Goal: Transaction & Acquisition: Purchase product/service

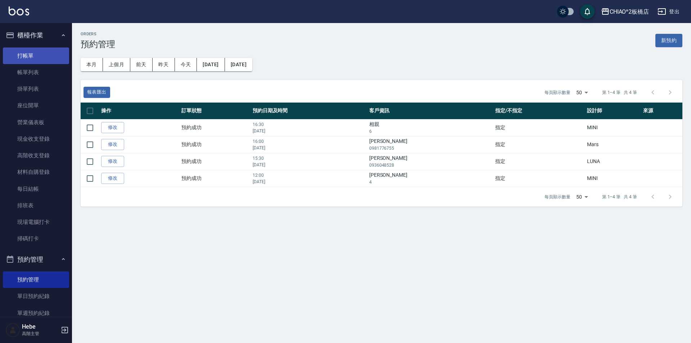
click at [30, 61] on link "打帳單" at bounding box center [36, 56] width 66 height 17
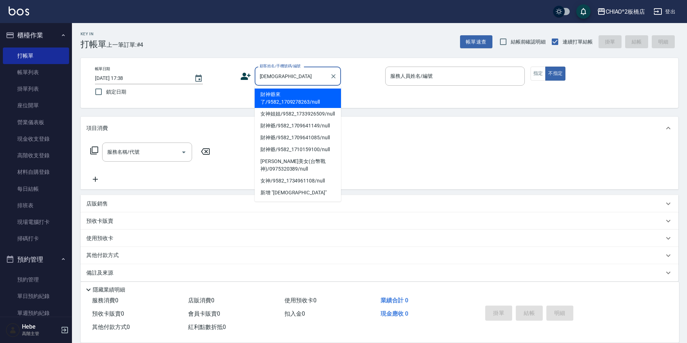
click at [288, 102] on li "財神爺來了/9582_1709278263/null" at bounding box center [298, 98] width 86 height 19
type input "財神爺來了/9582_1709278263/null"
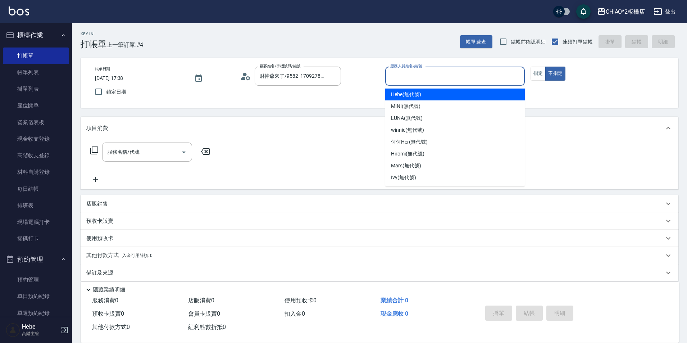
click at [401, 78] on input "服務人員姓名/編號" at bounding box center [455, 76] width 133 height 13
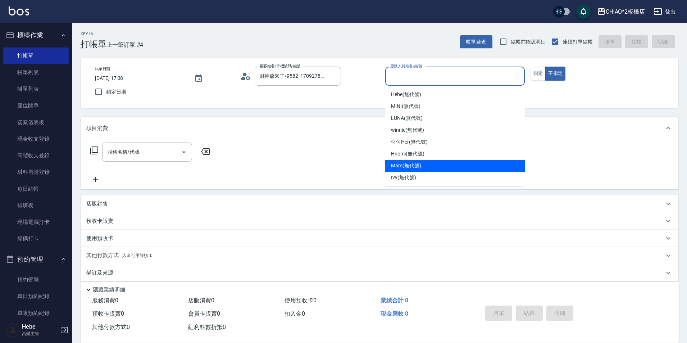
click at [427, 161] on div "Mars (無代號)" at bounding box center [455, 166] width 140 height 12
type input "Mars(無代號)"
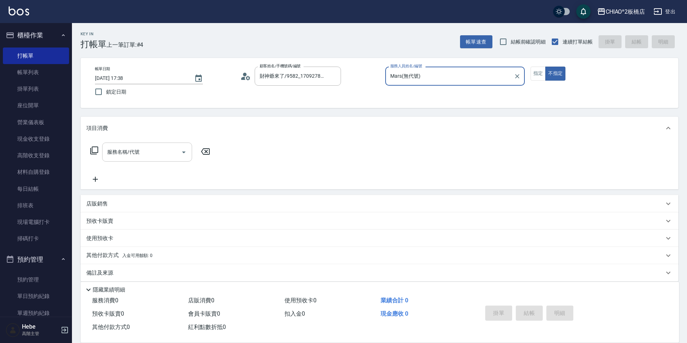
click at [166, 152] on input "服務名稱/代號" at bounding box center [141, 152] width 73 height 13
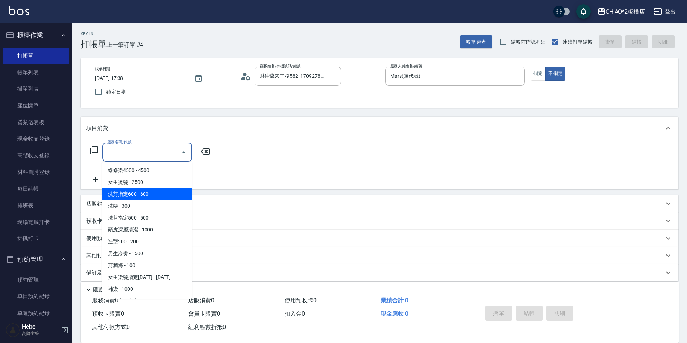
click at [152, 193] on span "洗剪指定600 - 600" at bounding box center [147, 194] width 90 height 12
type input "洗剪指定600(96678)"
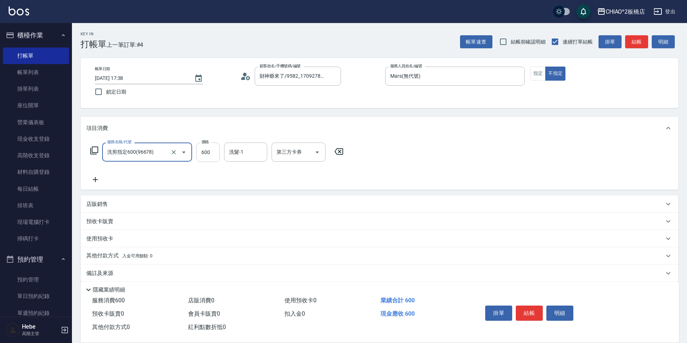
click at [210, 157] on input "600" at bounding box center [208, 152] width 23 height 19
type input "615"
click at [164, 259] on div "其他付款方式 入金可用餘額: 0" at bounding box center [375, 256] width 578 height 8
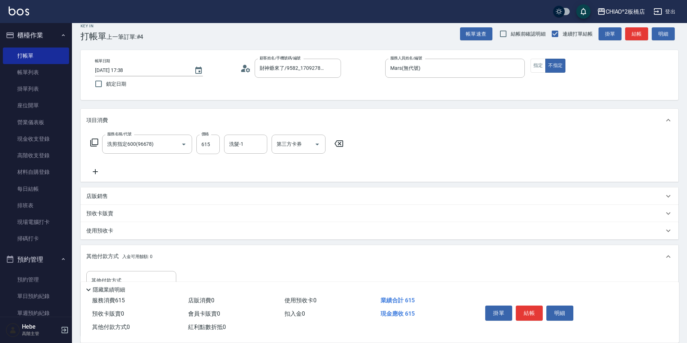
click at [160, 257] on div "其他付款方式 入金可用餘額: 0" at bounding box center [375, 257] width 578 height 8
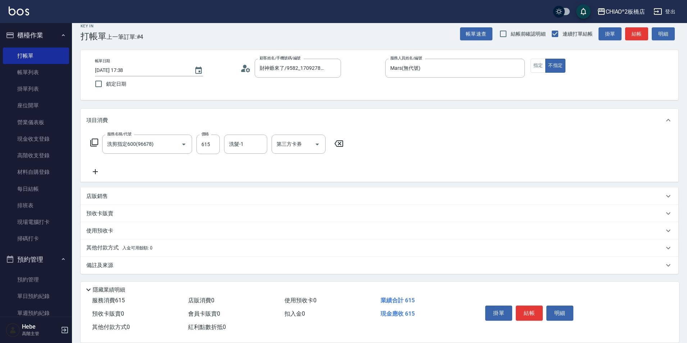
click at [154, 251] on div "其他付款方式 入金可用餘額: 0" at bounding box center [375, 248] width 578 height 8
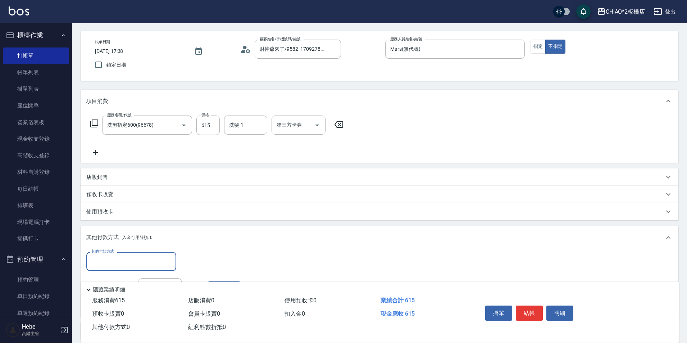
scroll to position [44, 0]
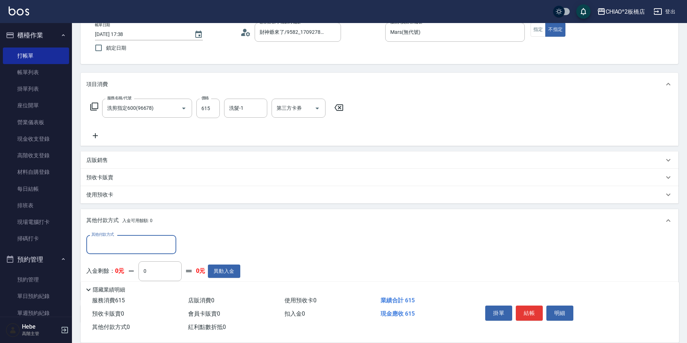
click at [152, 248] on input "其他付款方式" at bounding box center [132, 244] width 84 height 13
click at [148, 263] on span "信用卡" at bounding box center [131, 263] width 90 height 12
type input "信用卡"
click at [192, 247] on input "0" at bounding box center [208, 244] width 54 height 19
type input "615"
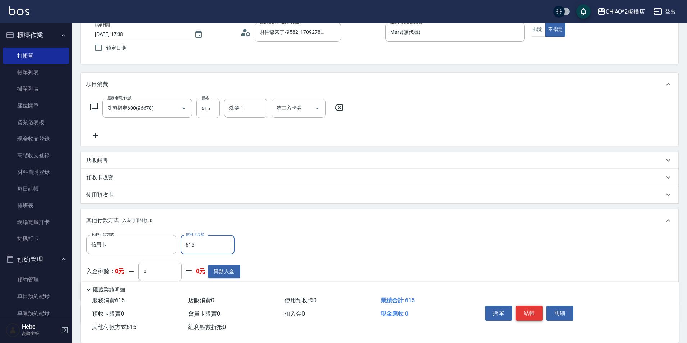
click at [535, 308] on button "結帳" at bounding box center [529, 313] width 27 height 15
type input "[DATE] 17:39"
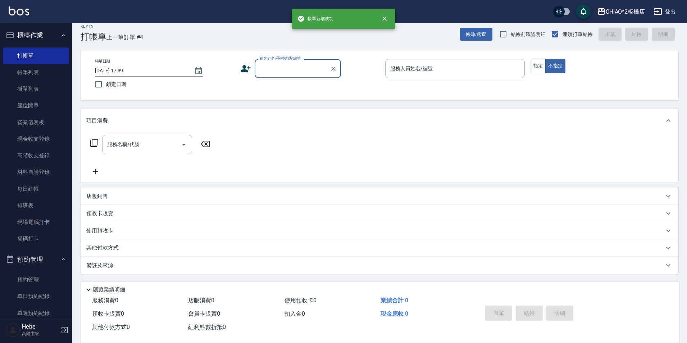
scroll to position [0, 0]
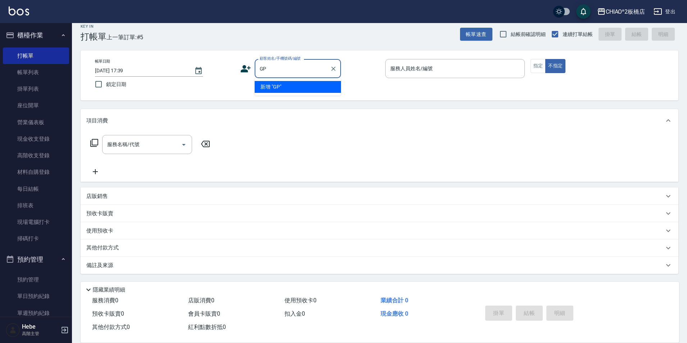
type input "G"
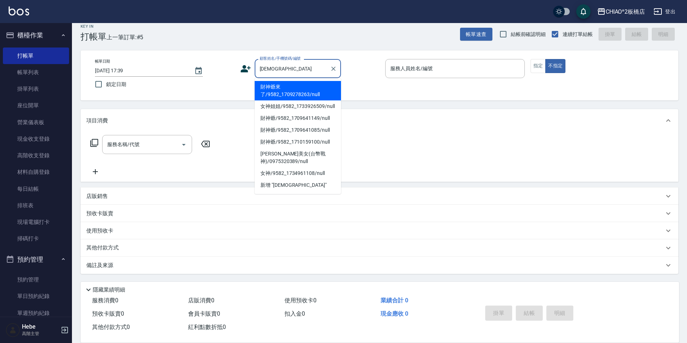
click at [315, 86] on li "財神爺來了/9582_1709278263/null" at bounding box center [298, 90] width 86 height 19
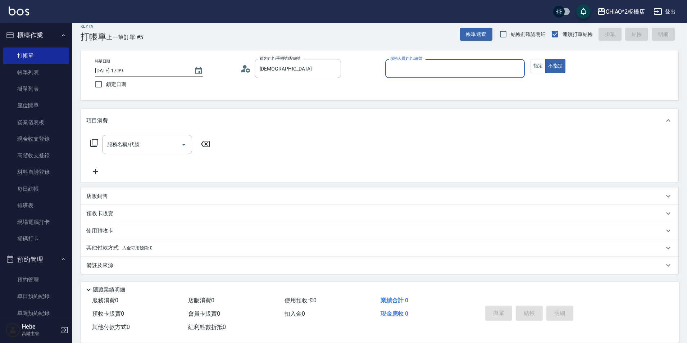
type input "財神爺來了/9582_1709278263/null"
click at [408, 71] on input "服務人員姓名/編號" at bounding box center [455, 68] width 133 height 13
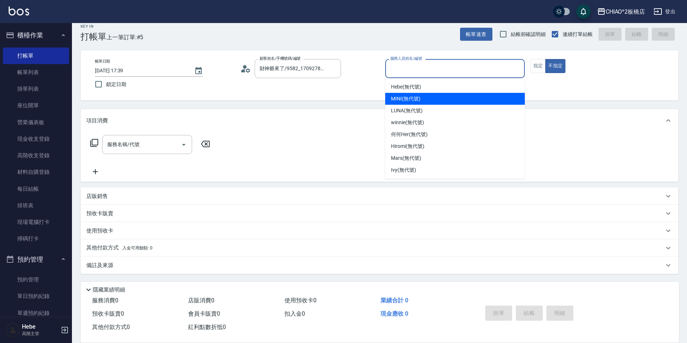
drag, startPoint x: 415, startPoint y: 102, endPoint x: 447, endPoint y: 95, distance: 32.5
click at [417, 101] on span "MINI (無代號)" at bounding box center [406, 99] width 30 height 8
type input "MINI(無代號)"
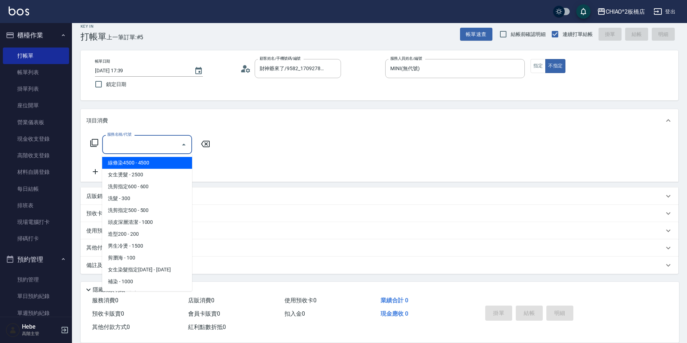
click at [170, 143] on input "服務名稱/代號" at bounding box center [141, 144] width 73 height 13
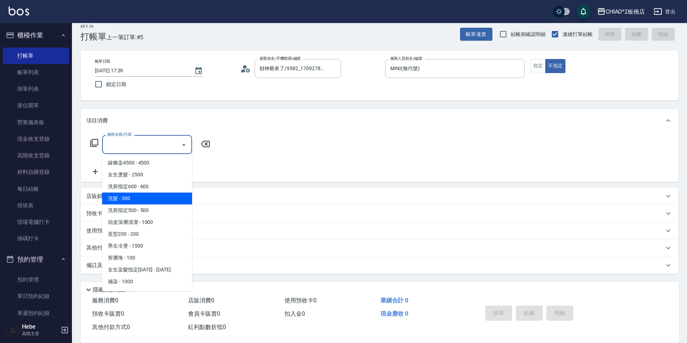
click at [162, 199] on span "洗髮 - 300" at bounding box center [147, 199] width 90 height 12
type input "洗髮(96679)"
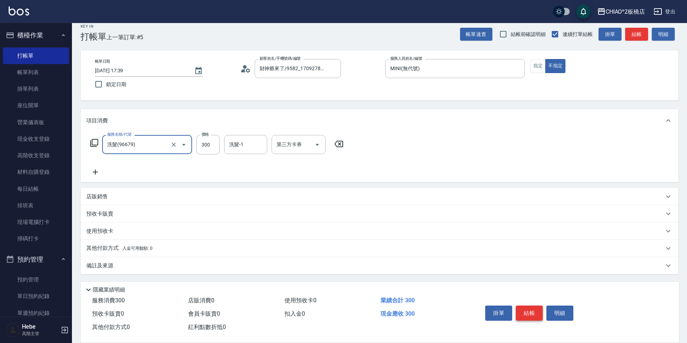
click at [527, 311] on button "結帳" at bounding box center [529, 313] width 27 height 15
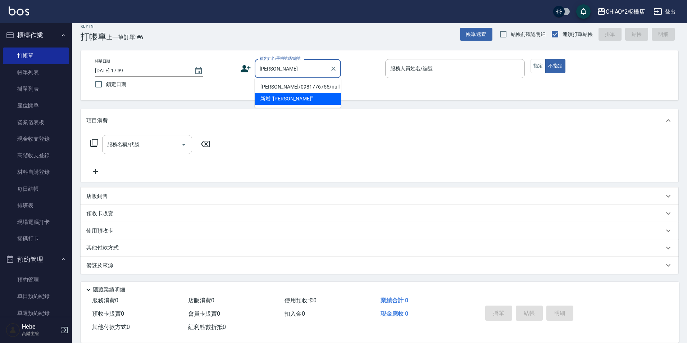
click at [277, 87] on li "[PERSON_NAME]/0981776755/null" at bounding box center [298, 87] width 86 height 12
type input "[PERSON_NAME]/0981776755/null"
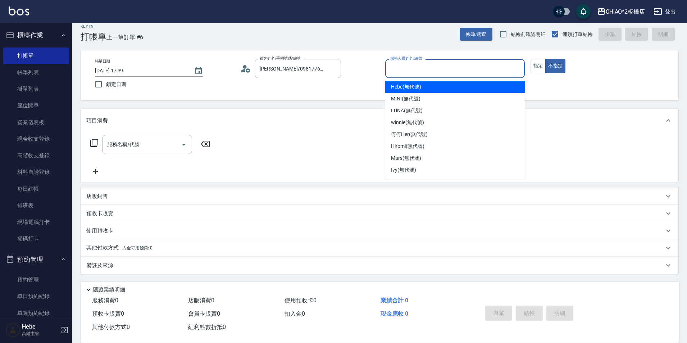
click at [397, 69] on input "服務人員姓名/編號" at bounding box center [455, 68] width 133 height 13
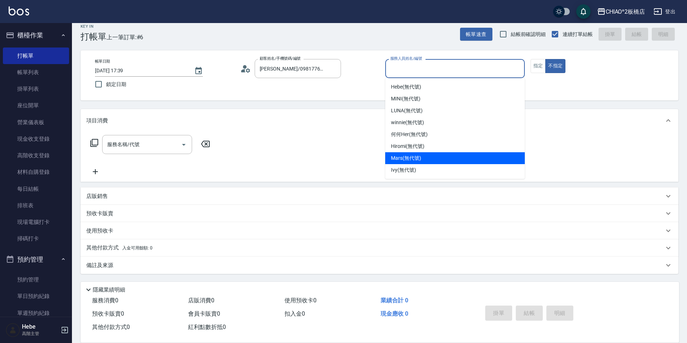
click at [414, 157] on span "Mars (無代號)" at bounding box center [406, 158] width 30 height 8
type input "Mars(無代號)"
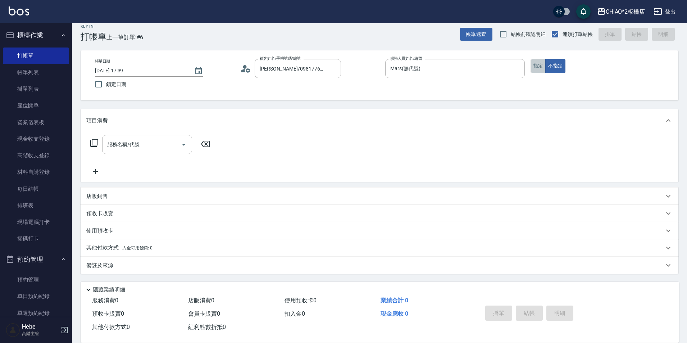
click at [536, 66] on button "指定" at bounding box center [538, 66] width 15 height 14
click at [159, 149] on input "服務名稱/代號" at bounding box center [141, 144] width 73 height 13
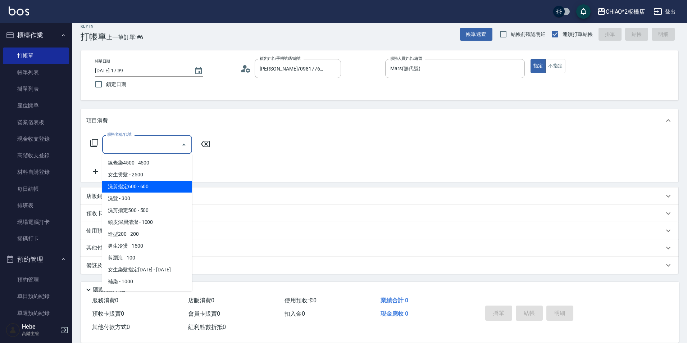
click at [157, 190] on span "洗剪指定600 - 600" at bounding box center [147, 187] width 90 height 12
type input "洗剪指定600(96678)"
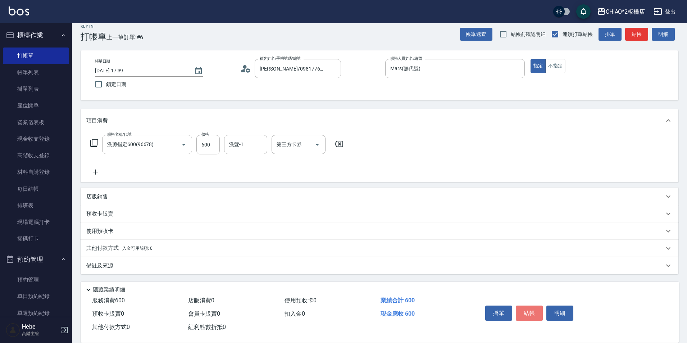
click at [525, 309] on button "結帳" at bounding box center [529, 313] width 27 height 15
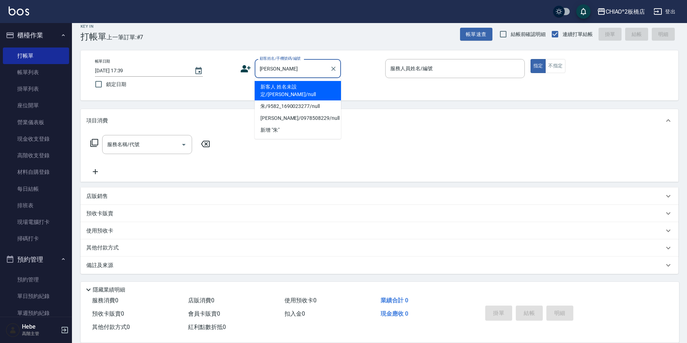
click at [301, 90] on li "新客人 姓名未設定/[PERSON_NAME]/null" at bounding box center [298, 90] width 86 height 19
type input "新客人 姓名未設定/[PERSON_NAME]/null"
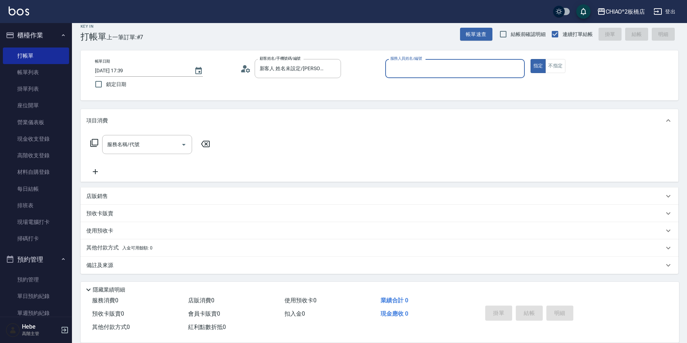
click at [409, 73] on input "服務人員姓名/編號" at bounding box center [455, 68] width 133 height 13
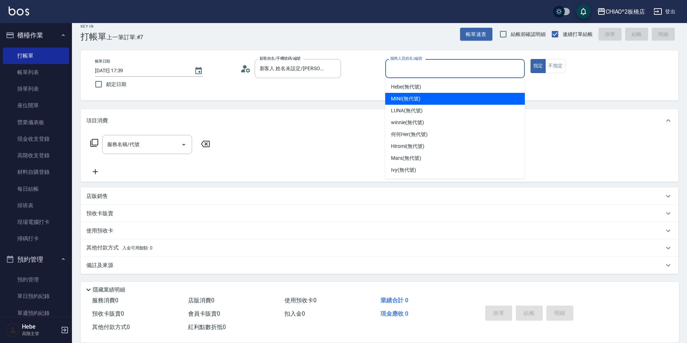
click at [408, 96] on span "MINI (無代號)" at bounding box center [406, 99] width 30 height 8
type input "MINI(無代號)"
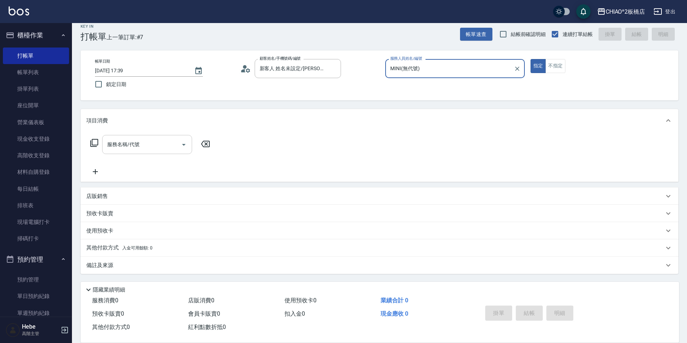
click at [150, 143] on input "服務名稱/代號" at bounding box center [141, 144] width 73 height 13
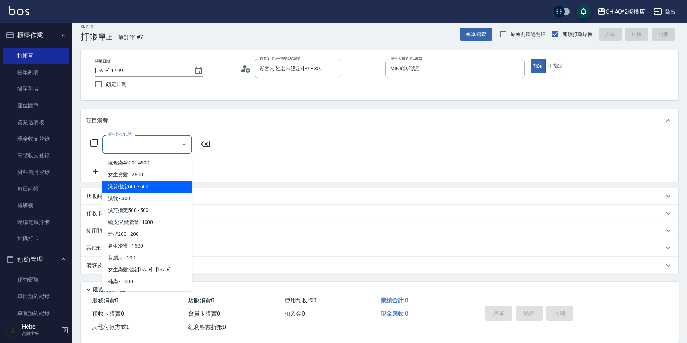
click at [144, 189] on span "洗剪指定600 - 600" at bounding box center [147, 187] width 90 height 12
type input "洗剪指定600(96678)"
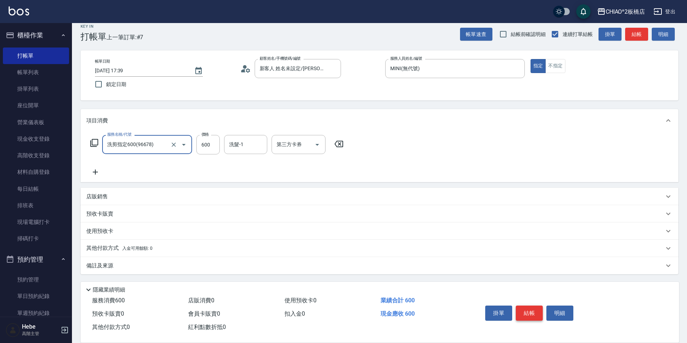
click at [535, 310] on button "結帳" at bounding box center [529, 313] width 27 height 15
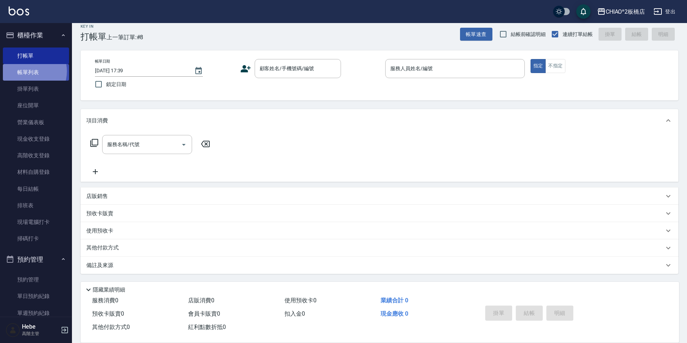
click at [26, 71] on link "帳單列表" at bounding box center [36, 72] width 66 height 17
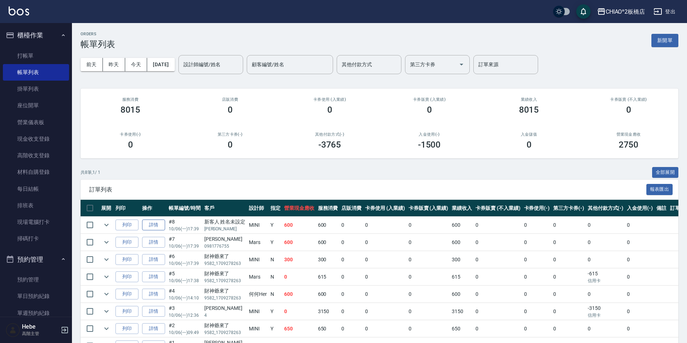
click at [157, 223] on link "詳情" at bounding box center [153, 225] width 23 height 11
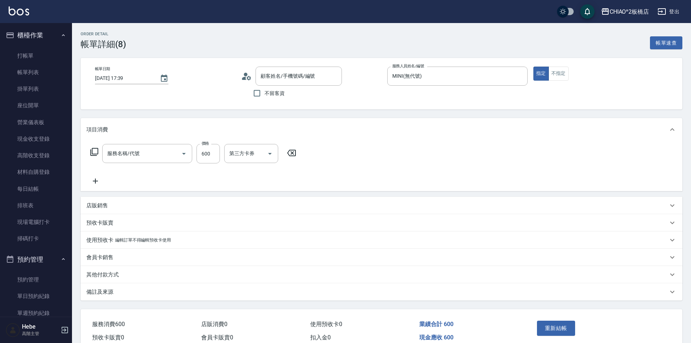
type input "[DATE] 17:39"
type input "MINI(無代號)"
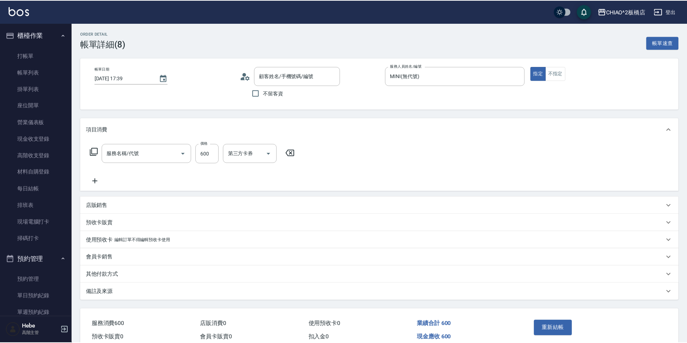
scroll to position [35, 0]
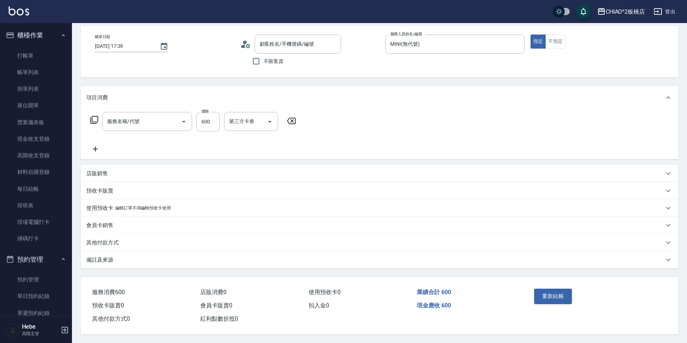
type input "洗剪指定600(96678)"
type input "新客人 姓名未設定/[PERSON_NAME]/null"
click at [145, 239] on div "其他付款方式" at bounding box center [375, 243] width 578 height 8
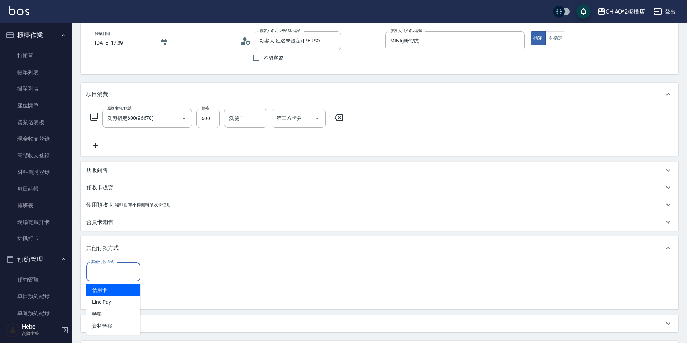
click at [128, 268] on input "其他付款方式" at bounding box center [114, 272] width 48 height 13
click at [114, 292] on span "信用卡" at bounding box center [113, 290] width 54 height 12
type input "信用卡"
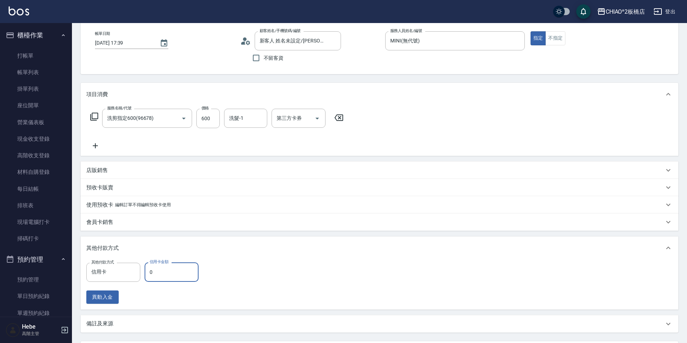
click at [160, 271] on input "0" at bounding box center [172, 271] width 54 height 19
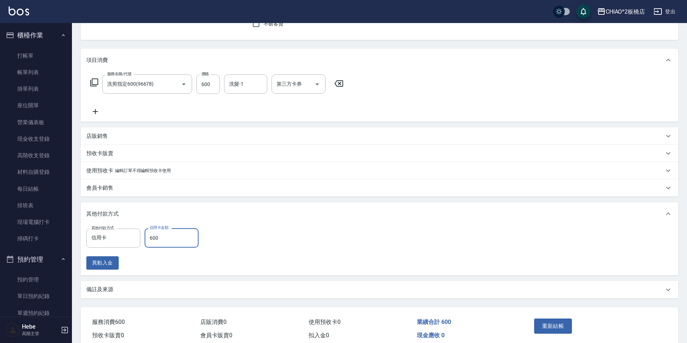
scroll to position [103, 0]
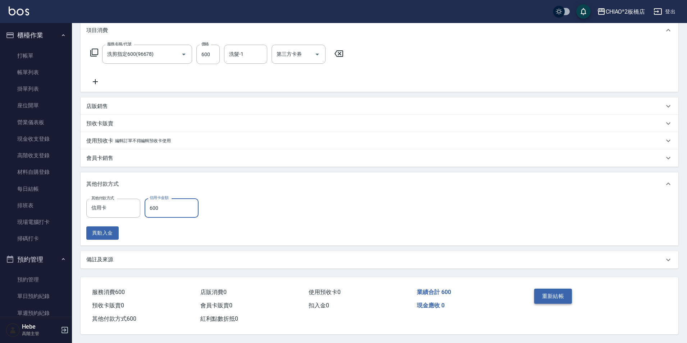
type input "600"
click at [557, 297] on button "重新結帳" at bounding box center [553, 296] width 38 height 15
